Goal: Understand process/instructions: Learn how to perform a task or action

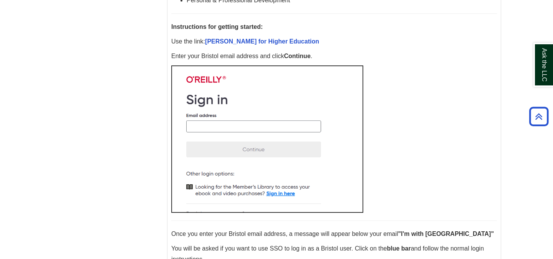
scroll to position [370, 0]
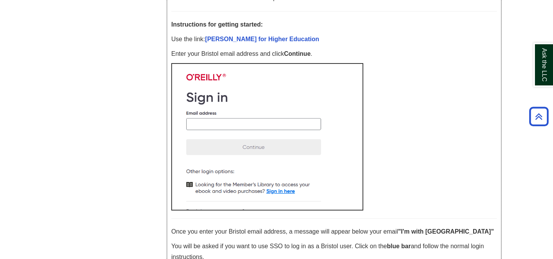
click at [261, 126] on img at bounding box center [267, 136] width 192 height 147
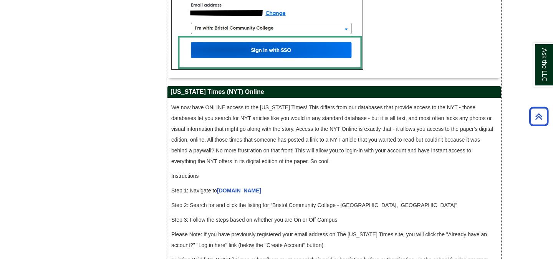
scroll to position [679, 0]
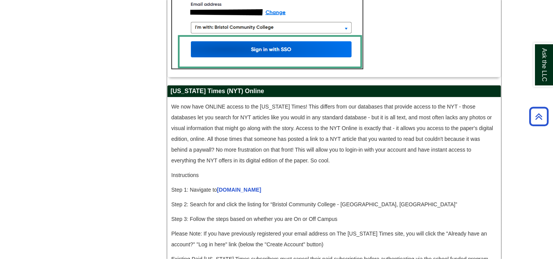
click at [307, 63] on img at bounding box center [267, 13] width 192 height 112
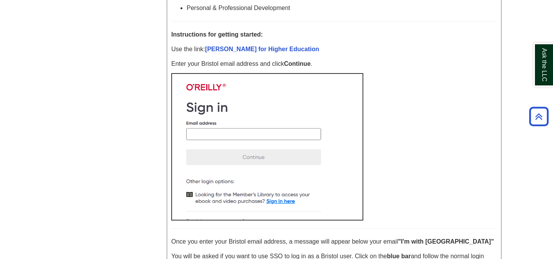
scroll to position [363, 0]
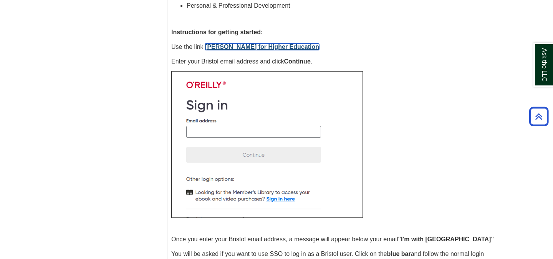
click at [260, 47] on link "[PERSON_NAME] for Higher Education" at bounding box center [262, 46] width 114 height 7
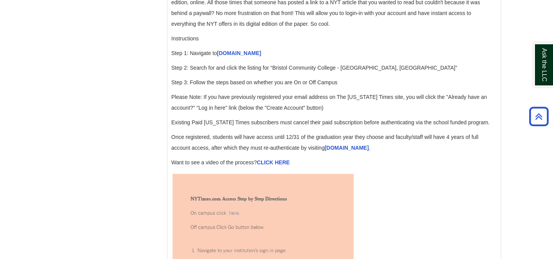
scroll to position [818, 0]
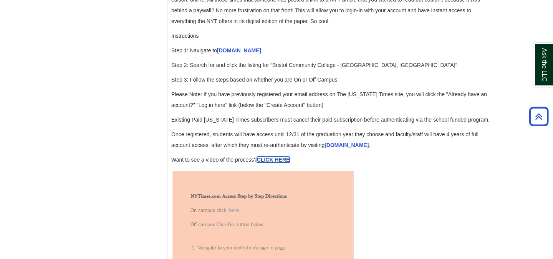
click at [275, 163] on strong "CLICK HERE" at bounding box center [273, 159] width 33 height 6
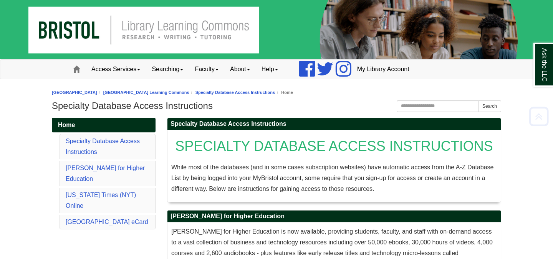
scroll to position [363, 0]
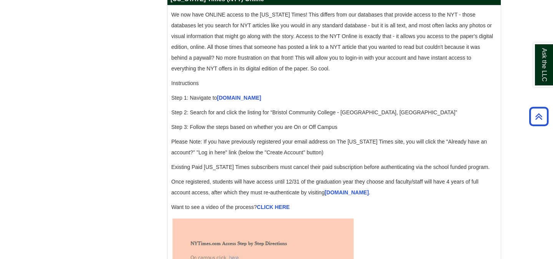
scroll to position [774, 0]
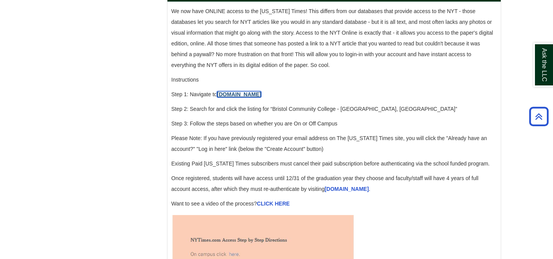
click at [244, 97] on link "[DOMAIN_NAME]" at bounding box center [239, 94] width 44 height 6
